Goal: Communication & Community: Share content

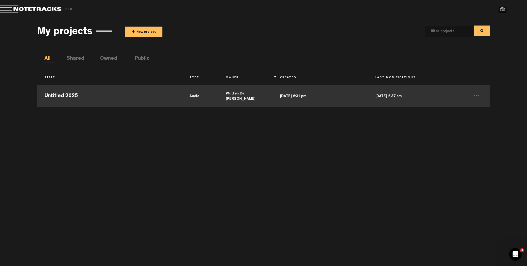
click at [107, 99] on td "Untitled 2025" at bounding box center [109, 95] width 145 height 24
click at [118, 93] on td "Untitled 2025" at bounding box center [109, 95] width 145 height 24
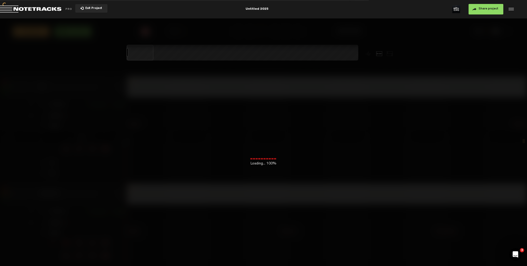
click at [483, 10] on span "Share project" at bounding box center [488, 8] width 20 height 3
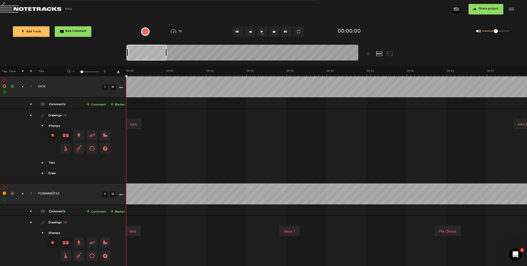
click at [483, 13] on button "Share project" at bounding box center [485, 9] width 35 height 11
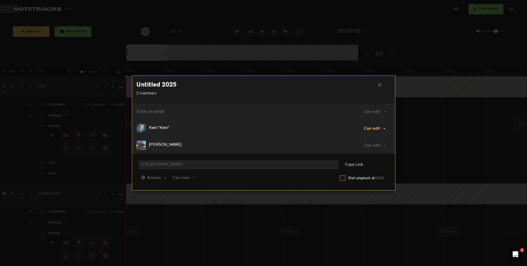
click at [383, 129] on button "Can edit" at bounding box center [374, 128] width 32 height 13
click at [374, 162] on link "Remove" at bounding box center [375, 165] width 35 height 8
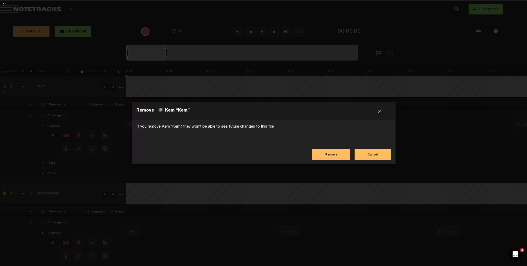
click at [336, 153] on button "Remove" at bounding box center [331, 154] width 38 height 11
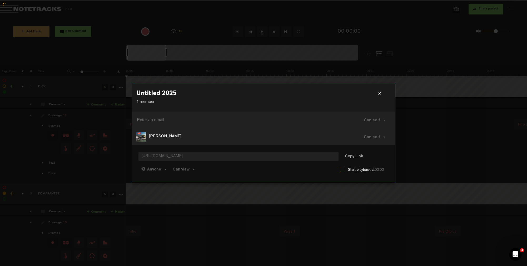
click at [192, 116] on input at bounding box center [237, 120] width 201 height 8
paste input "[EMAIL_ADDRESS][DOMAIN_NAME]"
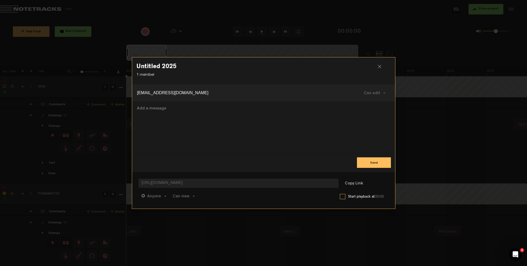
type input "[EMAIL_ADDRESS][DOMAIN_NAME]"
click at [370, 162] on button "Send" at bounding box center [374, 162] width 34 height 11
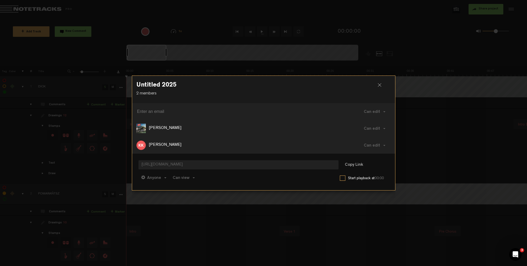
click at [114, 66] on div at bounding box center [263, 133] width 527 height 266
click at [378, 85] on div at bounding box center [382, 87] width 8 height 8
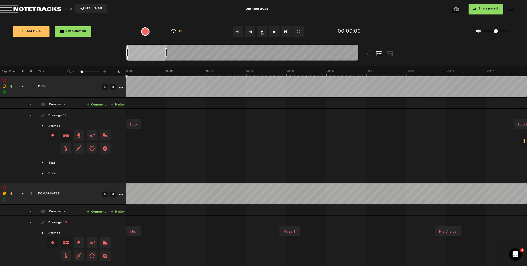
click at [262, 31] on button "1x" at bounding box center [262, 31] width 11 height 11
drag, startPoint x: 495, startPoint y: 31, endPoint x: 499, endPoint y: 37, distance: 7.4
click at [518, 32] on div "0 1 0.63" at bounding box center [458, 31] width 121 height 15
click at [107, 193] on link "S" at bounding box center [105, 195] width 6 height 6
click at [106, 88] on link "S" at bounding box center [105, 87] width 6 height 6
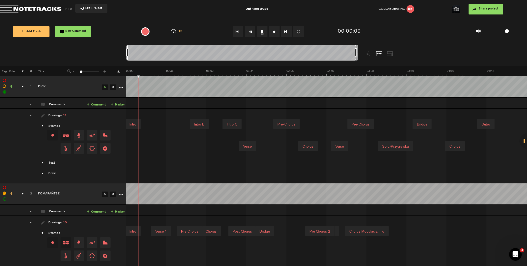
drag, startPoint x: 165, startPoint y: 51, endPoint x: 377, endPoint y: 49, distance: 211.5
click at [377, 49] on div at bounding box center [271, 55] width 290 height 21
click at [30, 114] on div "drawings" at bounding box center [29, 115] width 8 height 5
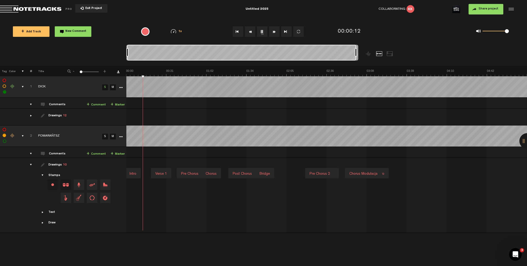
click at [30, 165] on div "drawings" at bounding box center [29, 164] width 8 height 5
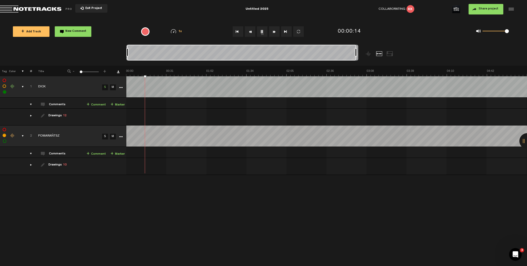
click at [32, 106] on div "comments" at bounding box center [29, 104] width 8 height 5
click at [31, 106] on div "comments" at bounding box center [29, 104] width 8 height 5
click at [30, 105] on div "comments" at bounding box center [29, 104] width 8 height 5
click at [31, 106] on div "comments" at bounding box center [29, 104] width 8 height 5
click at [31, 165] on div "drawings" at bounding box center [29, 164] width 8 height 5
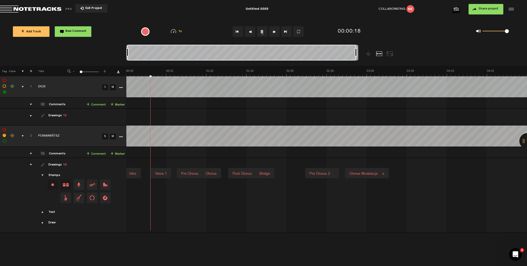
click at [31, 164] on div "drawings" at bounding box center [29, 164] width 8 height 5
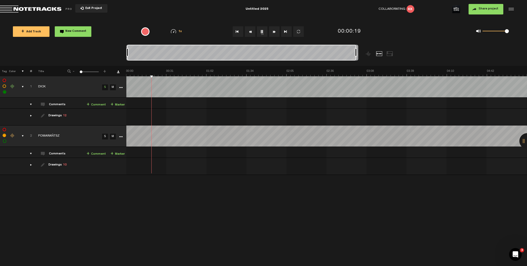
click at [32, 116] on td "Drawings 12 Stamps Text Intro" at bounding box center [79, 117] width 94 height 17
click at [30, 116] on div "drawings" at bounding box center [29, 115] width 8 height 5
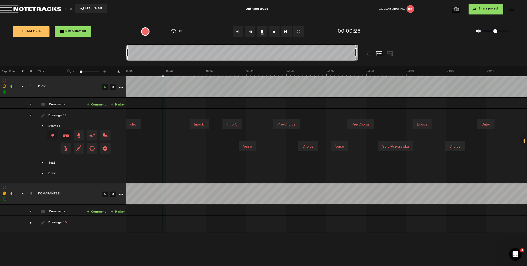
drag, startPoint x: 503, startPoint y: 32, endPoint x: 495, endPoint y: 33, distance: 8.4
click at [495, 32] on div "0 1 0.48" at bounding box center [495, 31] width 26 height 1
click at [106, 195] on link "S" at bounding box center [105, 195] width 6 height 6
click at [264, 35] on button "1x" at bounding box center [262, 31] width 11 height 11
click at [261, 31] on button "1x" at bounding box center [262, 31] width 11 height 11
